Goal: Information Seeking & Learning: Learn about a topic

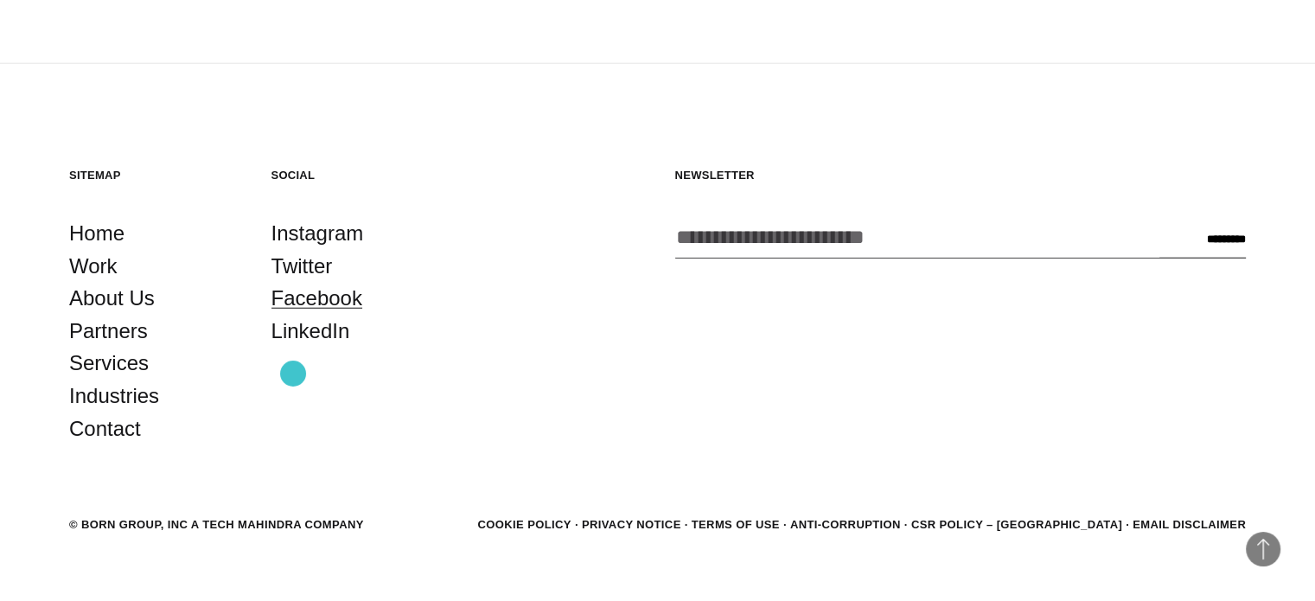
scroll to position [4532, 0]
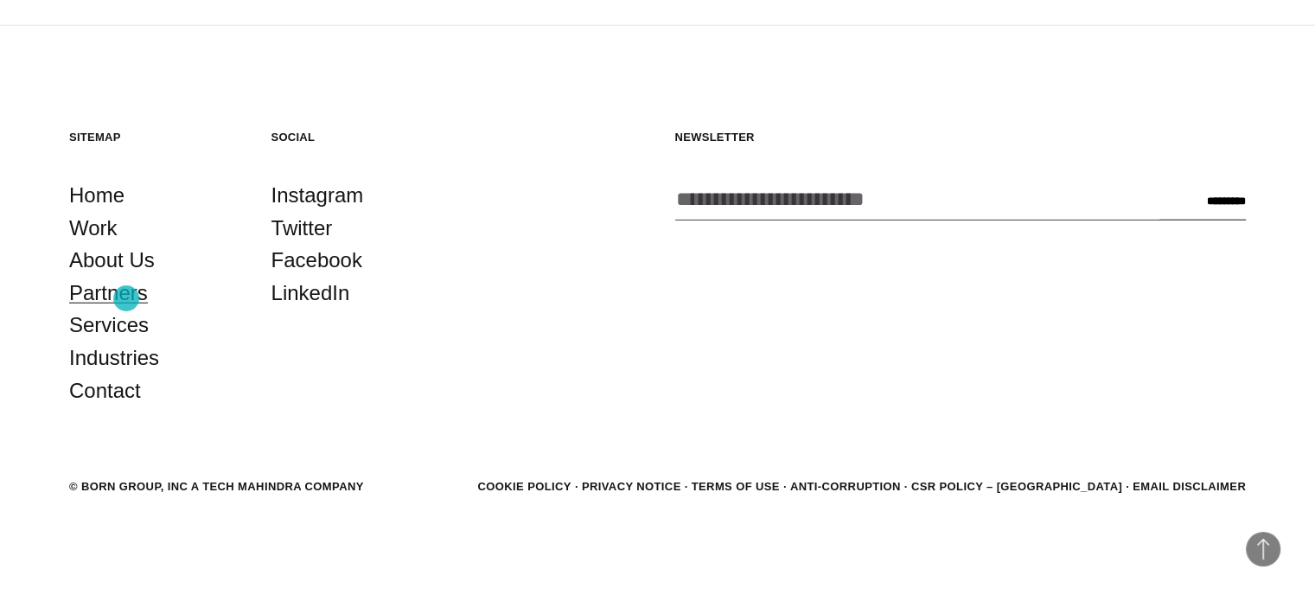
click at [126, 298] on link "Partners" at bounding box center [108, 293] width 79 height 33
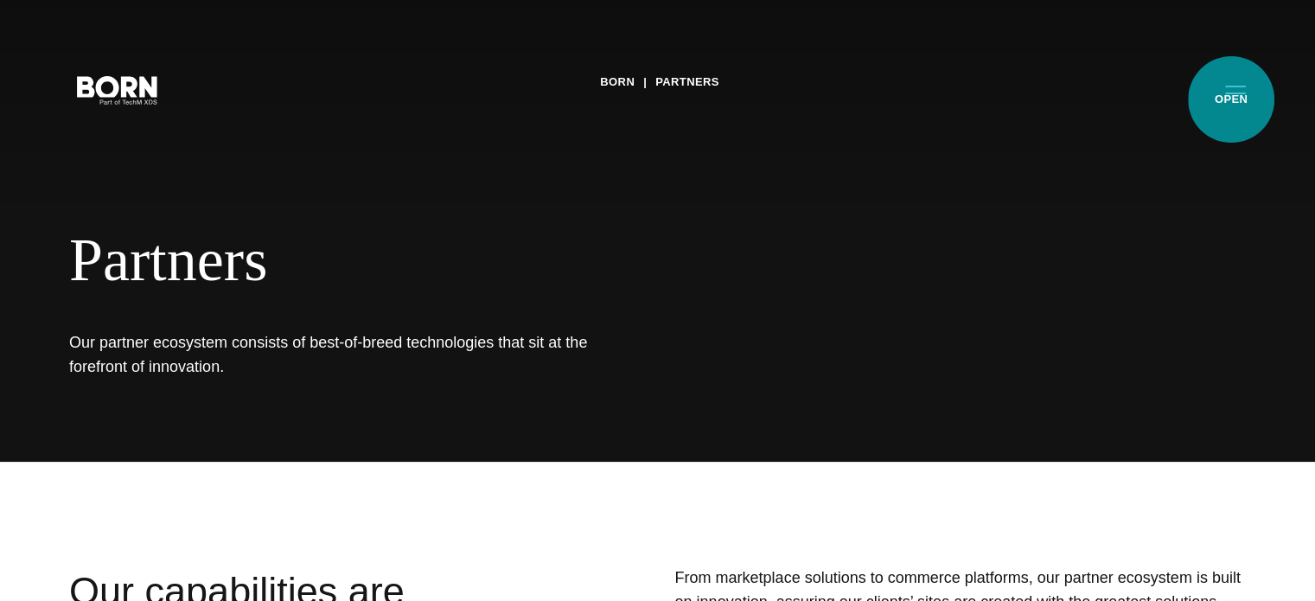
click at [1232, 97] on button "Primary Menu" at bounding box center [1234, 89] width 41 height 36
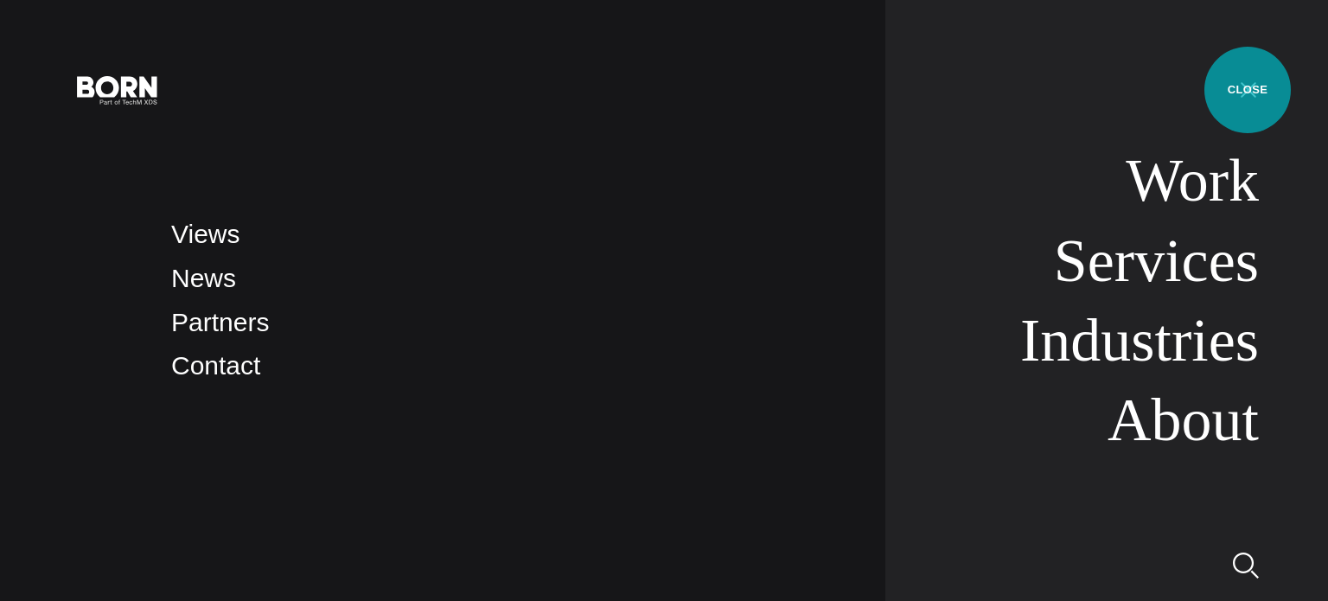
click at [1251, 86] on button "Primary Menu" at bounding box center [1247, 89] width 41 height 36
